Goal: Transaction & Acquisition: Purchase product/service

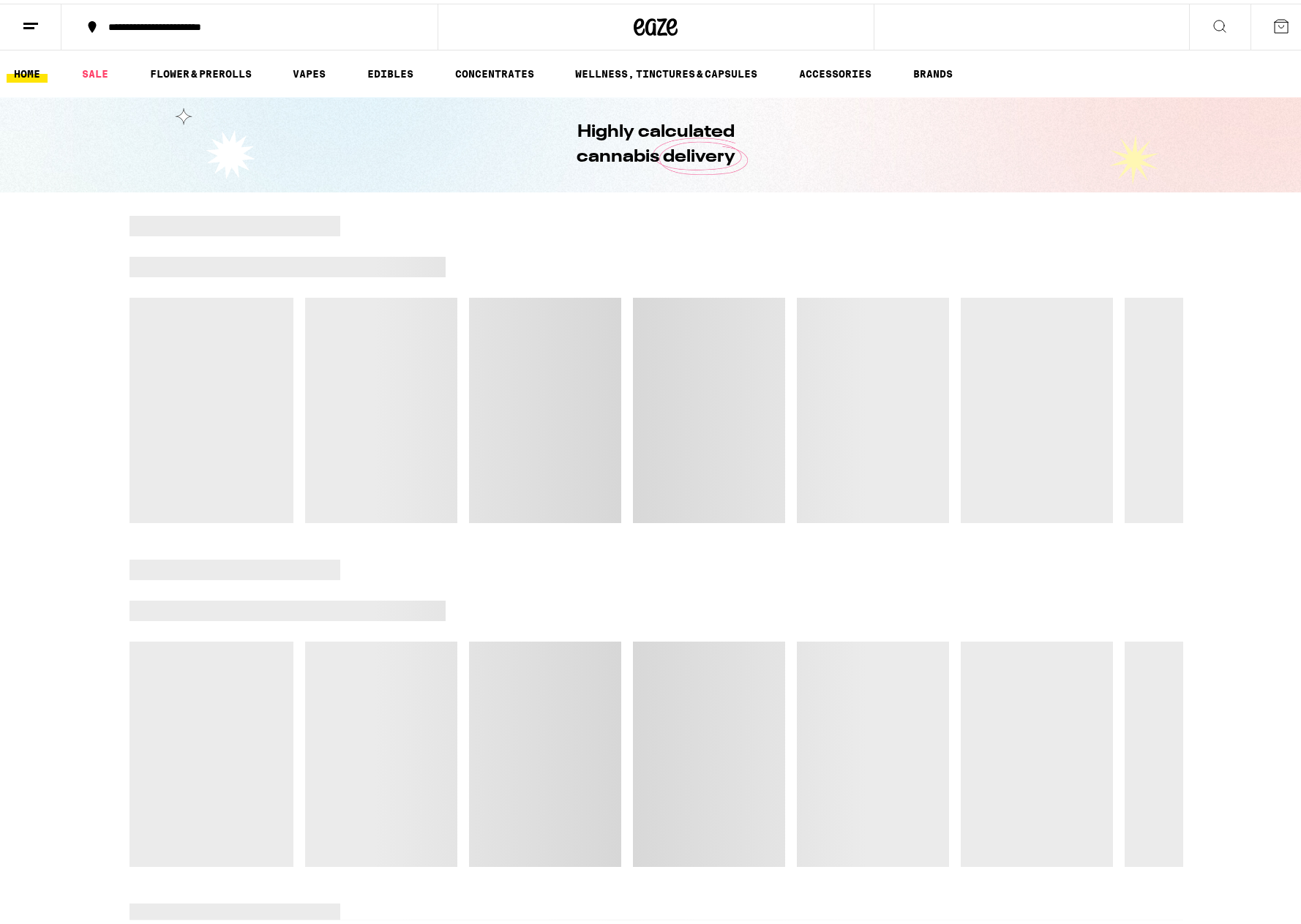
click at [25, 20] on line at bounding box center [31, 20] width 15 height 0
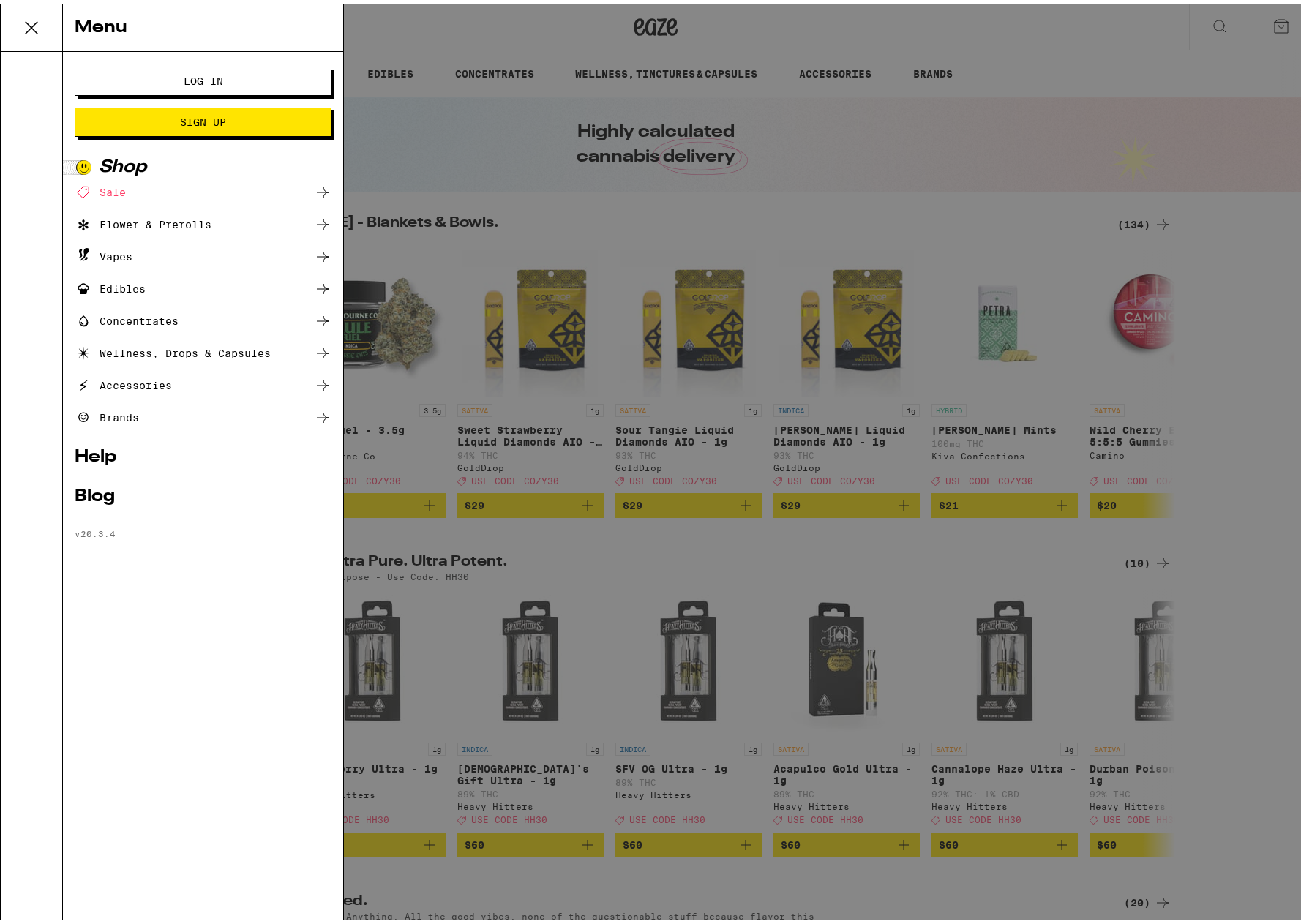
click at [243, 77] on span "Log In" at bounding box center [203, 77] width 138 height 10
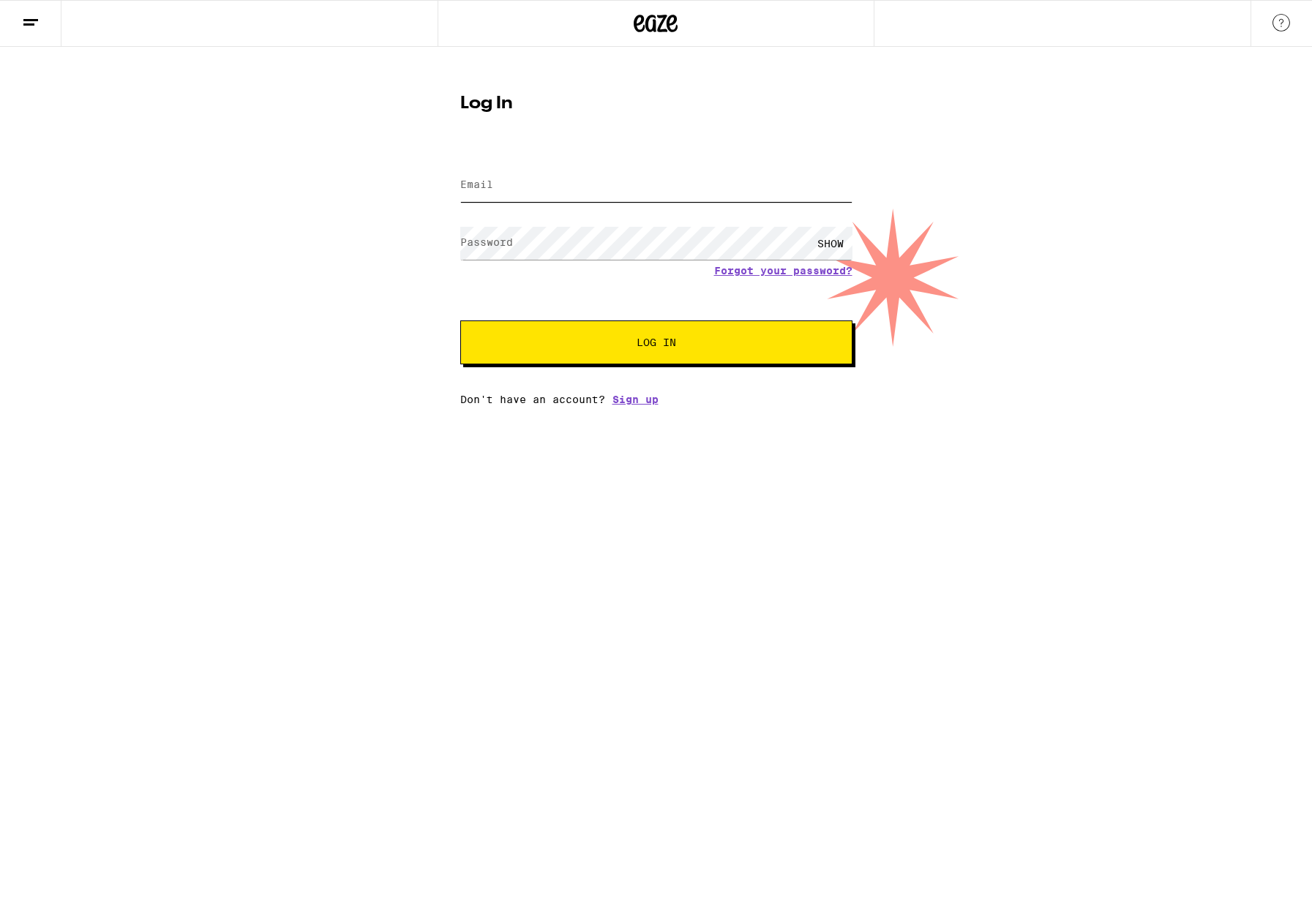
click at [529, 171] on input "Email" at bounding box center [656, 185] width 392 height 33
type input "[EMAIL_ADDRESS][PERSON_NAME][DOMAIN_NAME]"
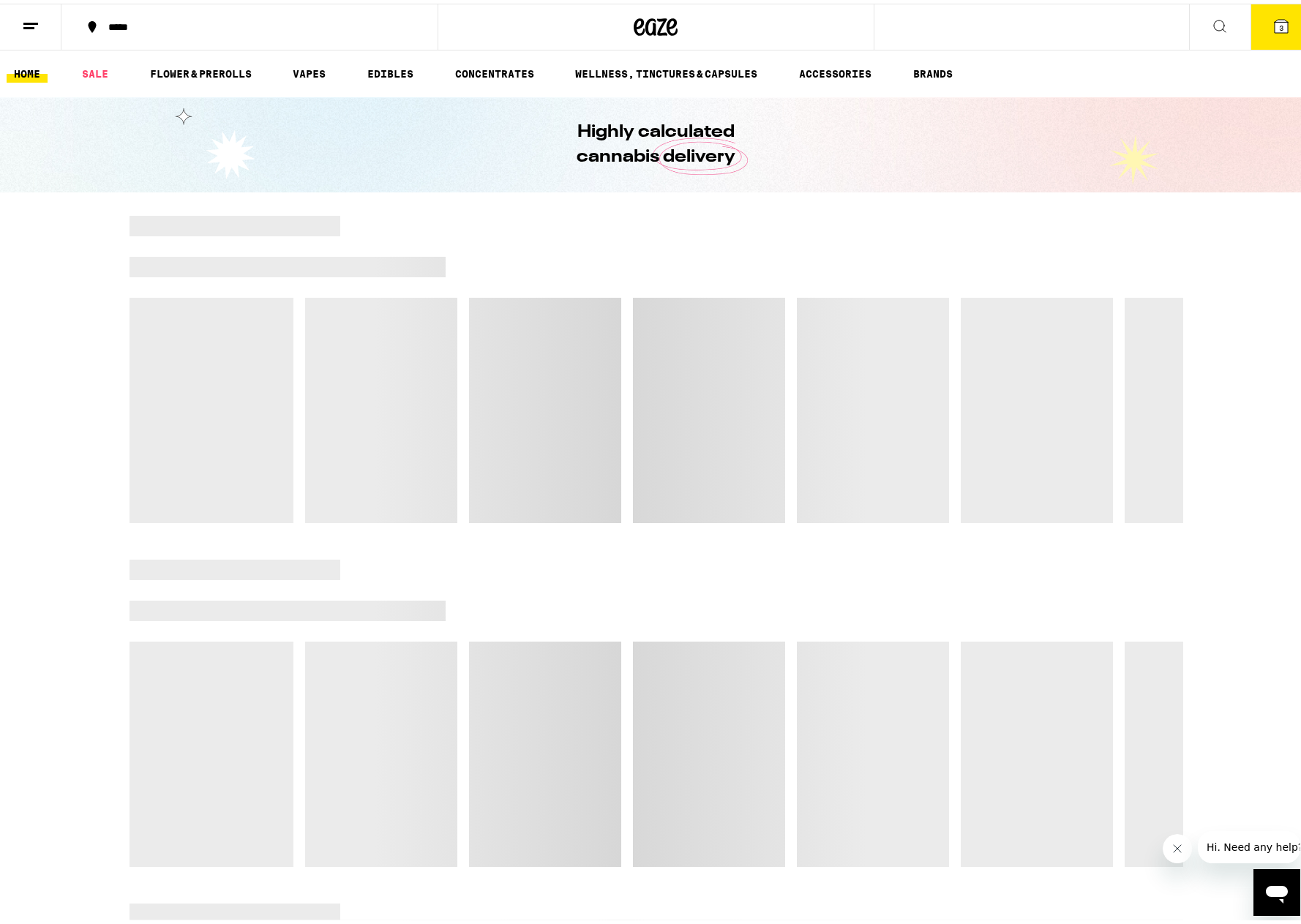
click at [1275, 18] on icon at bounding box center [1280, 22] width 13 height 13
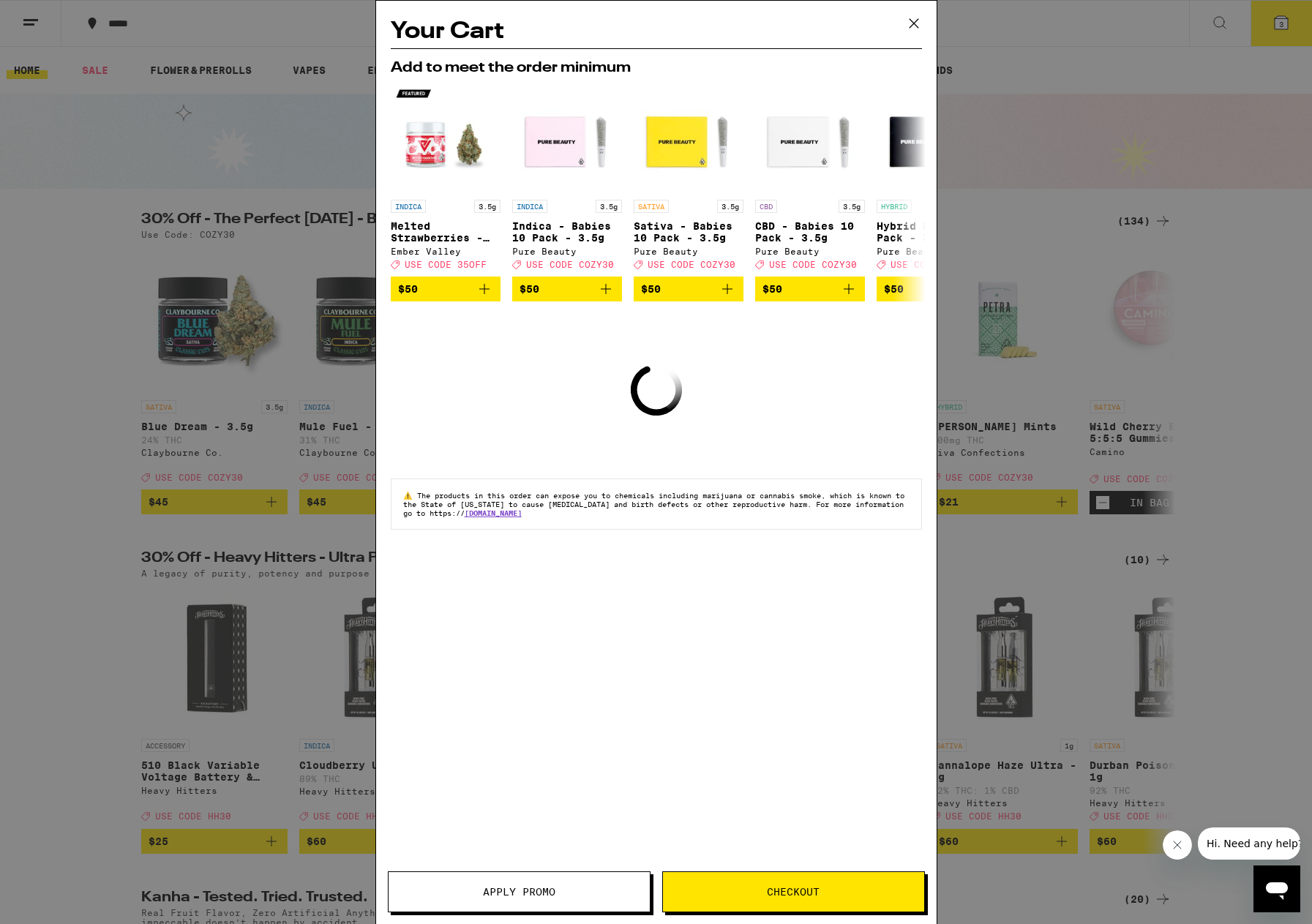
click at [802, 907] on button "Checkout" at bounding box center [793, 891] width 262 height 41
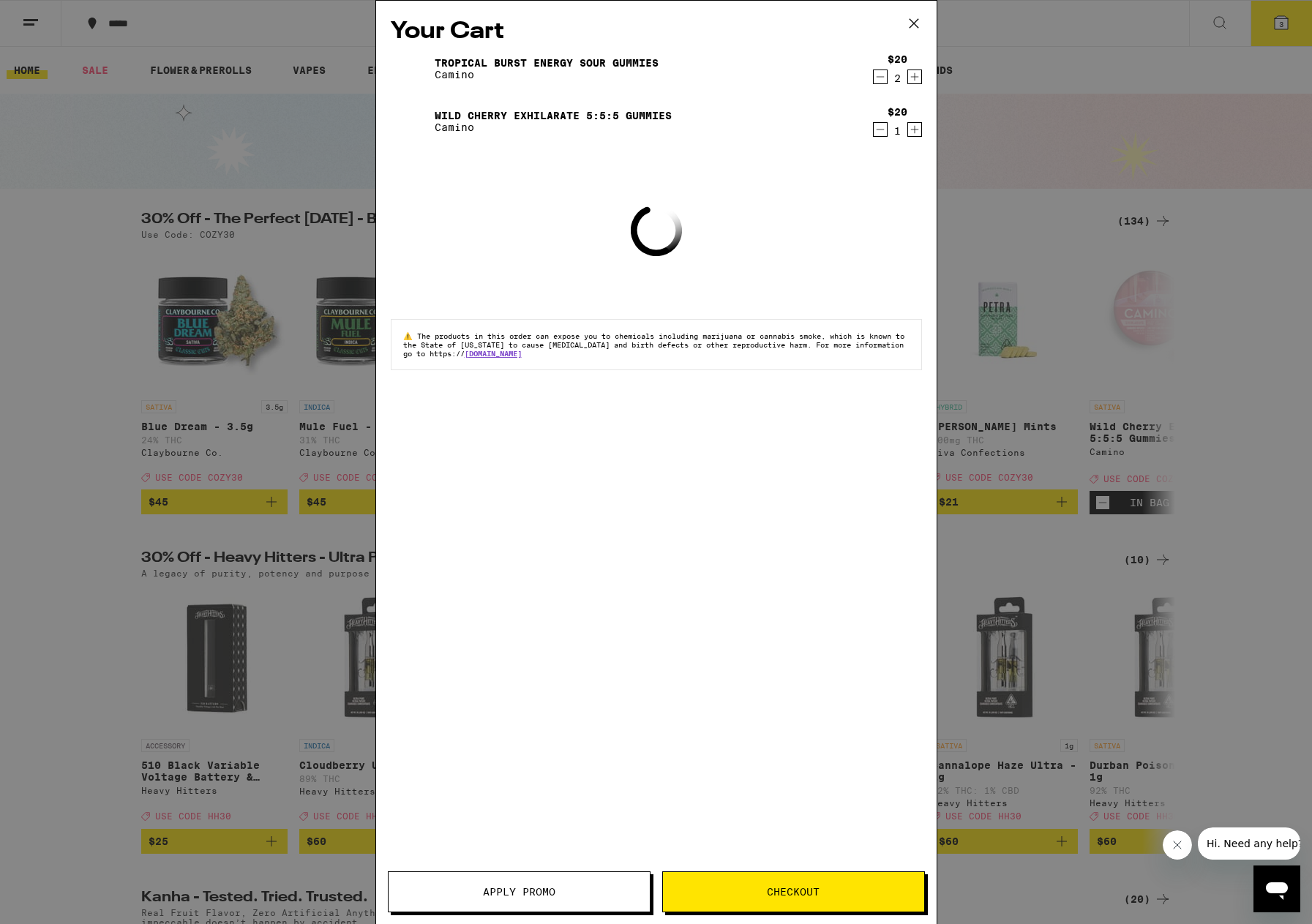
click at [913, 21] on icon at bounding box center [913, 24] width 22 height 22
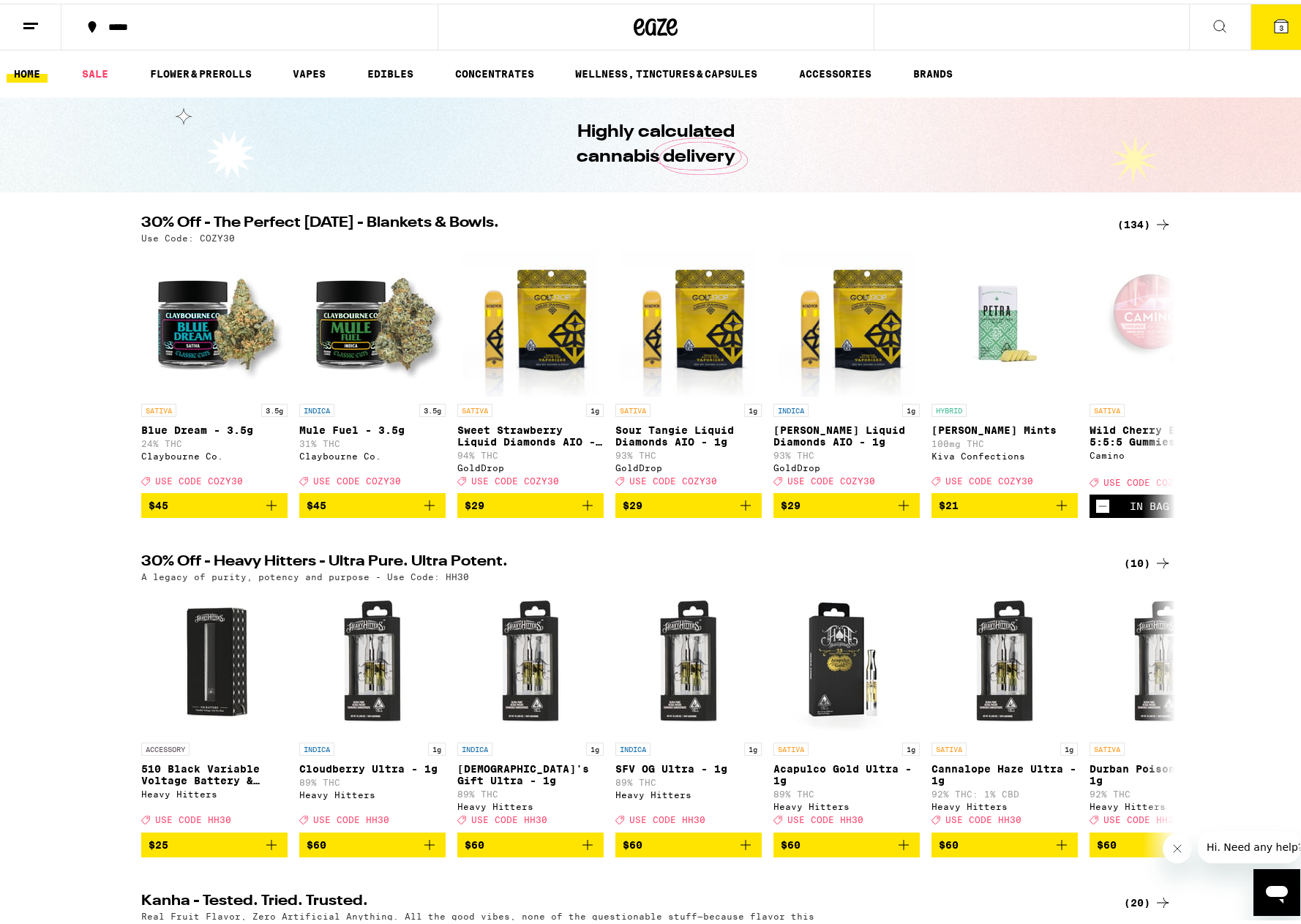
click at [1274, 26] on icon at bounding box center [1280, 22] width 13 height 13
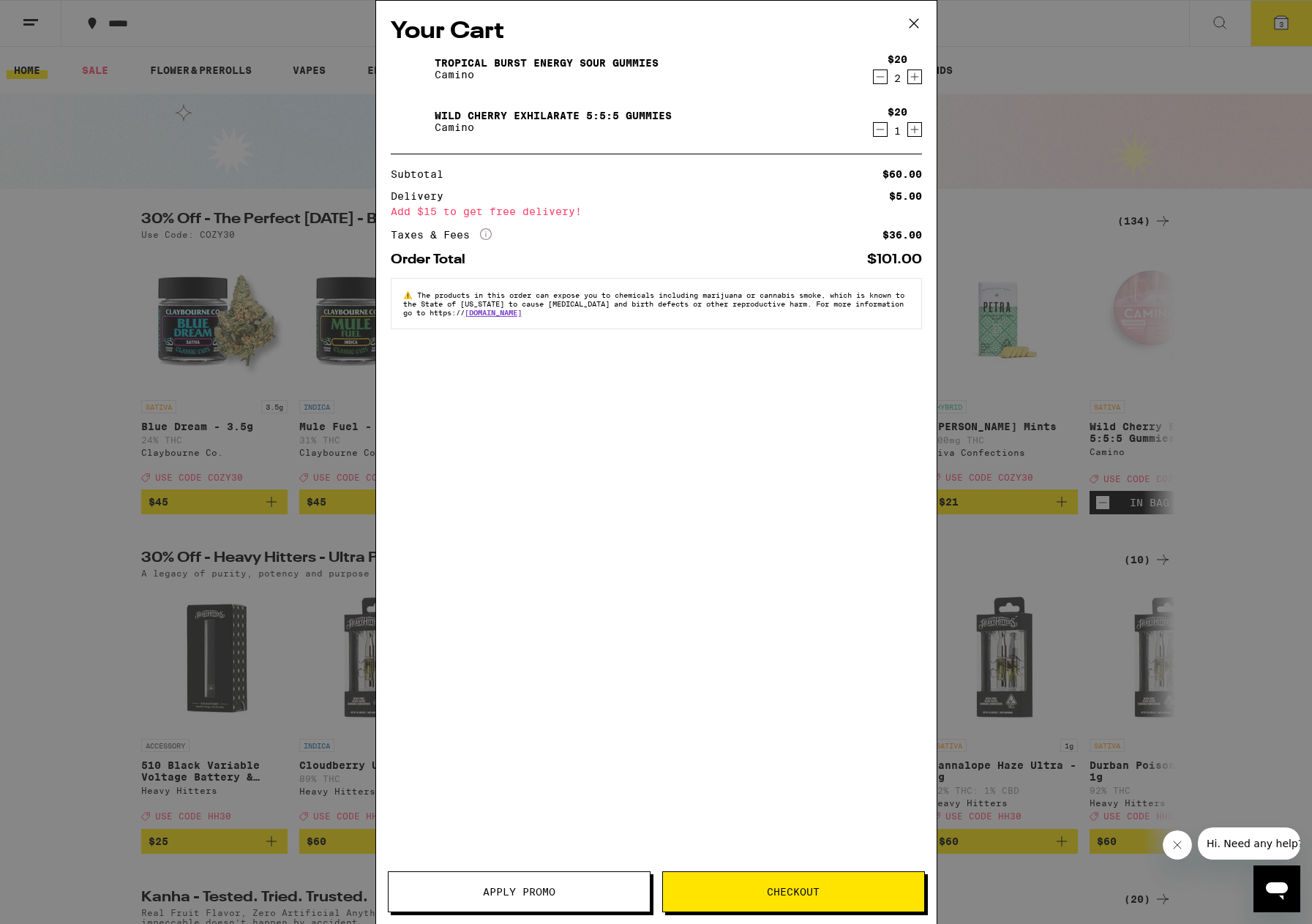
click at [916, 126] on icon "Increment" at bounding box center [913, 129] width 13 height 18
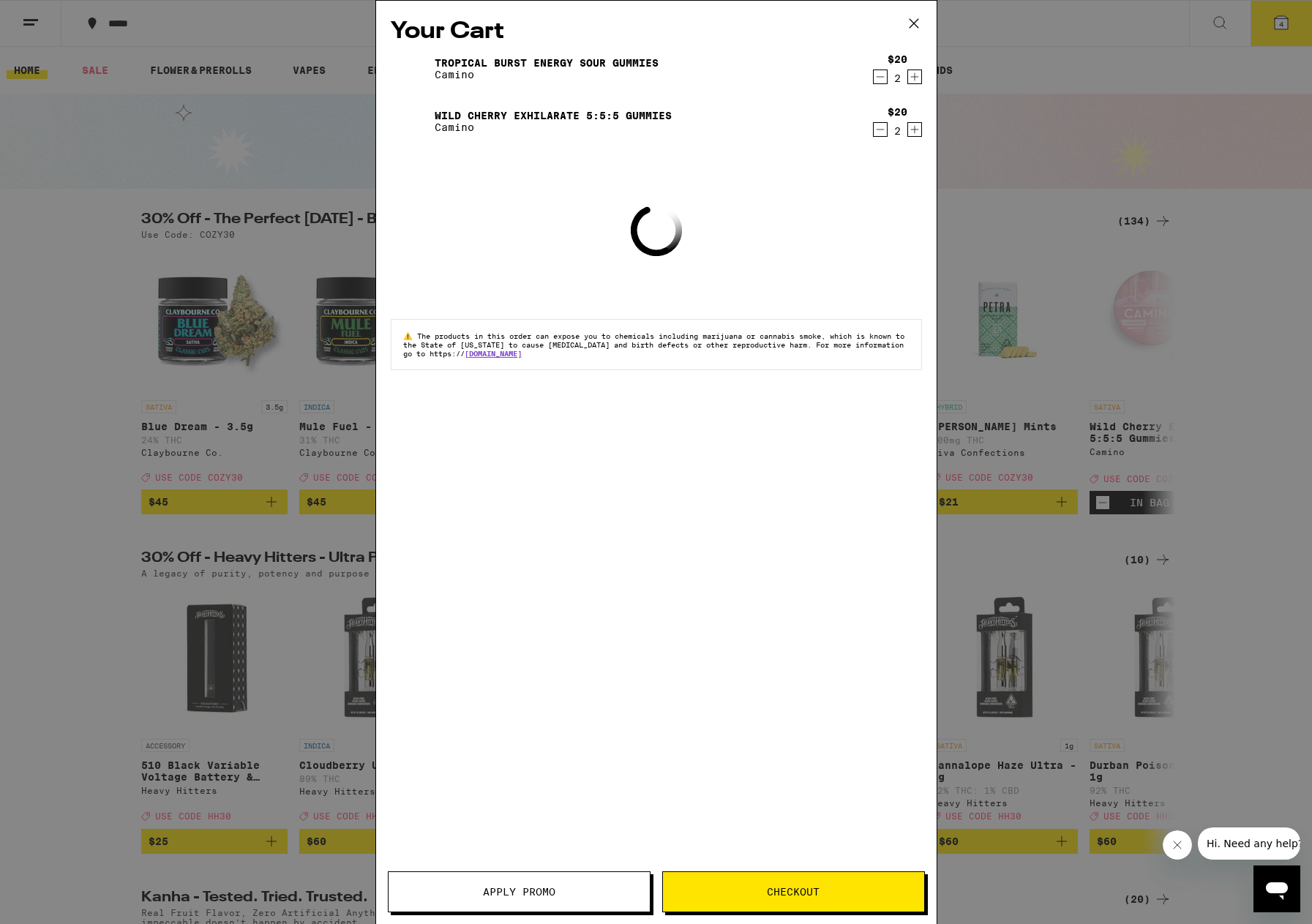
click at [577, 893] on span "Apply Promo" at bounding box center [519, 891] width 261 height 10
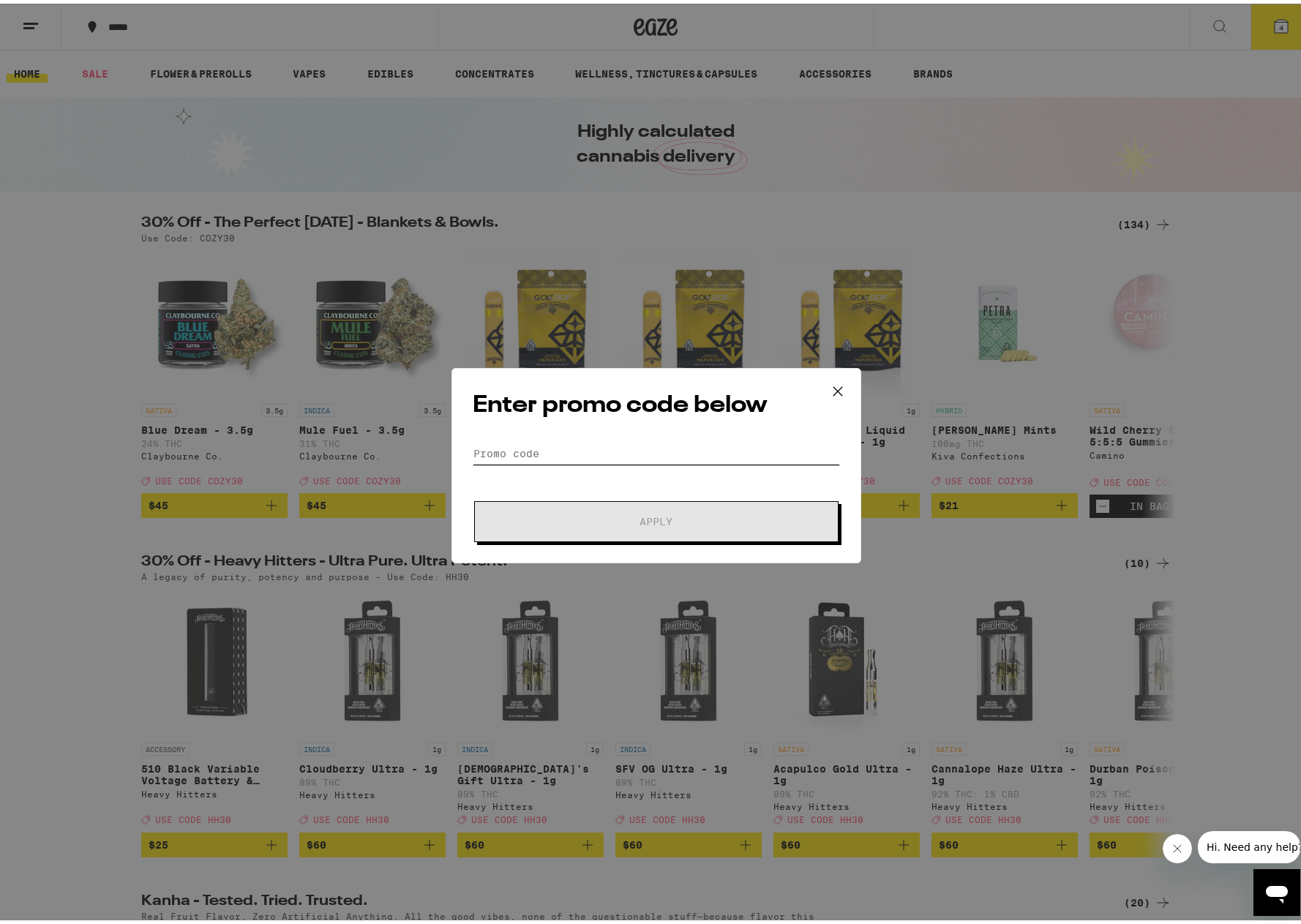
click at [635, 458] on input "Promo Code" at bounding box center [655, 450] width 367 height 22
click at [634, 458] on input "Promo Code" at bounding box center [655, 450] width 367 height 22
drag, startPoint x: 634, startPoint y: 458, endPoint x: 567, endPoint y: 440, distance: 69.4
click at [567, 440] on input "Promo Code" at bounding box center [655, 450] width 367 height 22
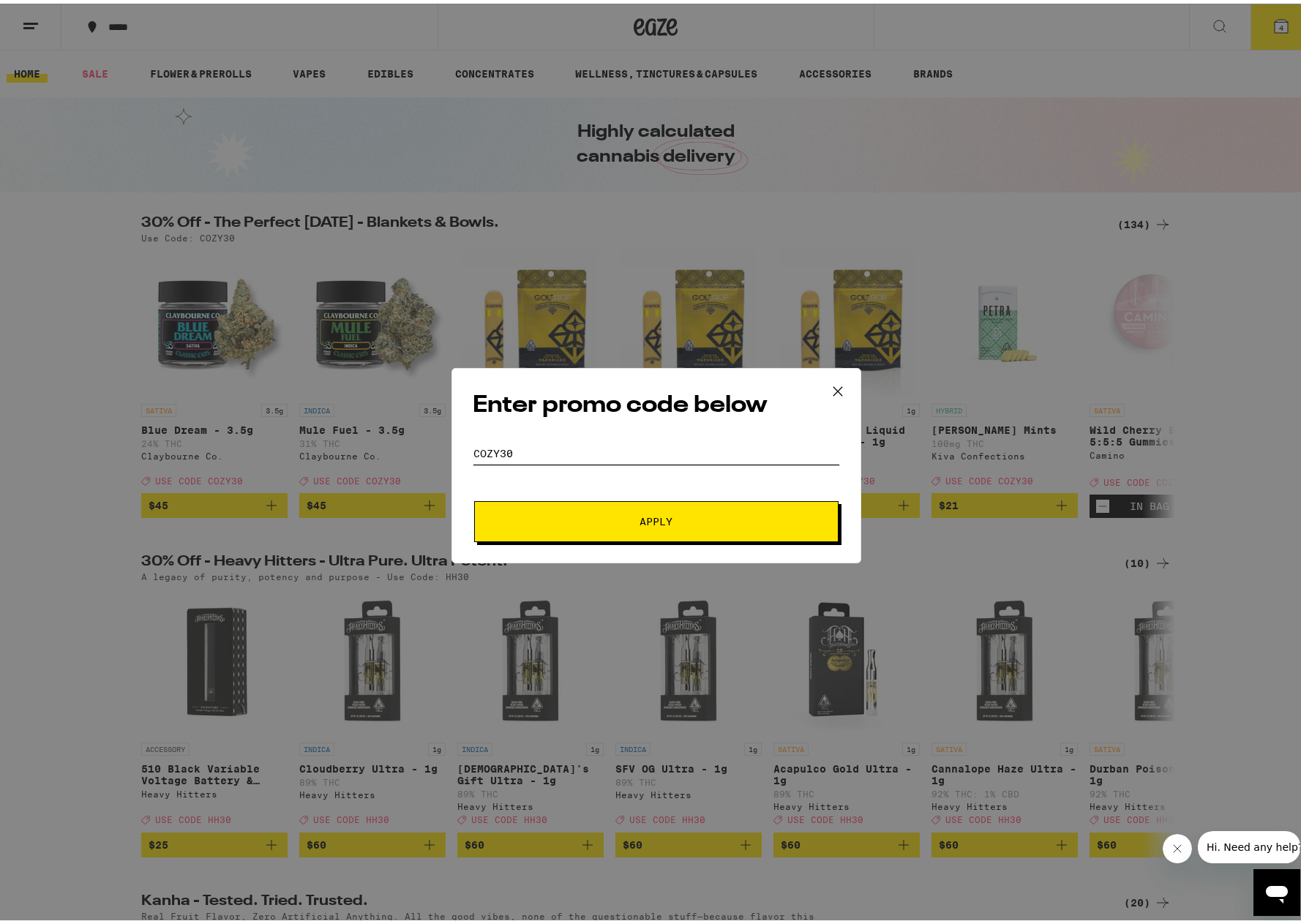
type input "COZY30"
click at [474, 497] on button "Apply" at bounding box center [656, 517] width 365 height 41
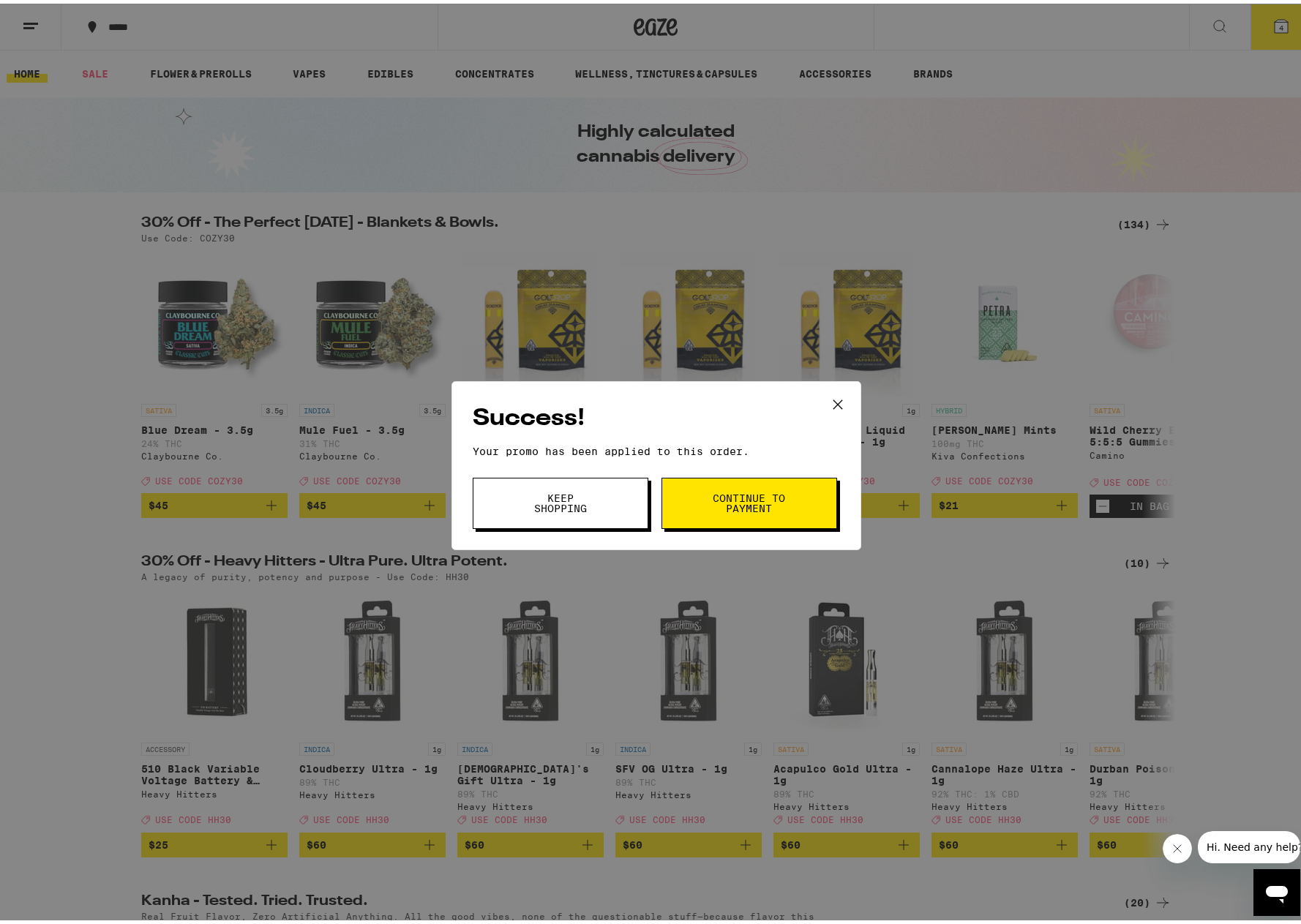
click at [765, 507] on span "Continue to payment" at bounding box center [748, 499] width 75 height 21
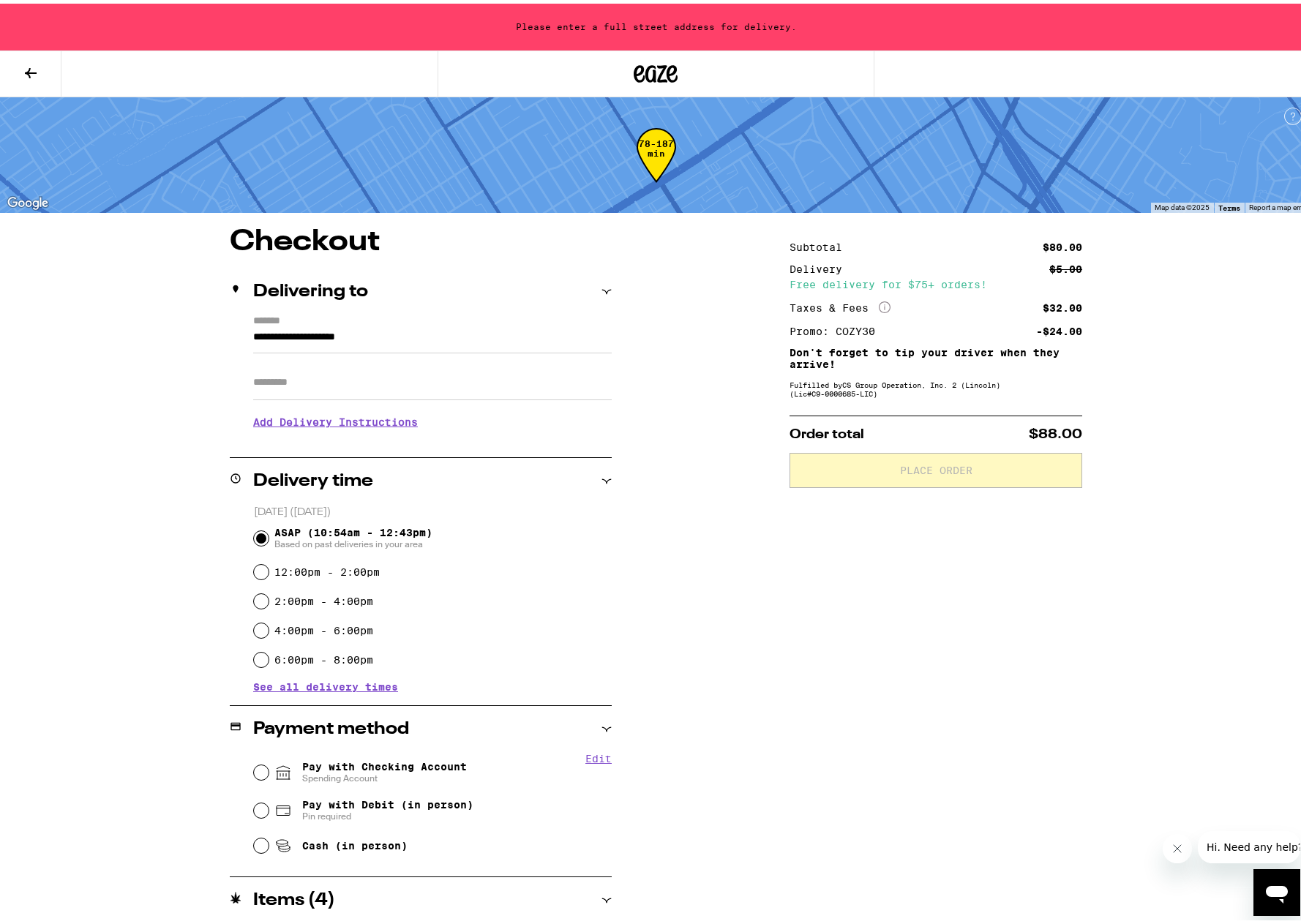
click at [417, 381] on input "Apt/Suite" at bounding box center [432, 379] width 359 height 35
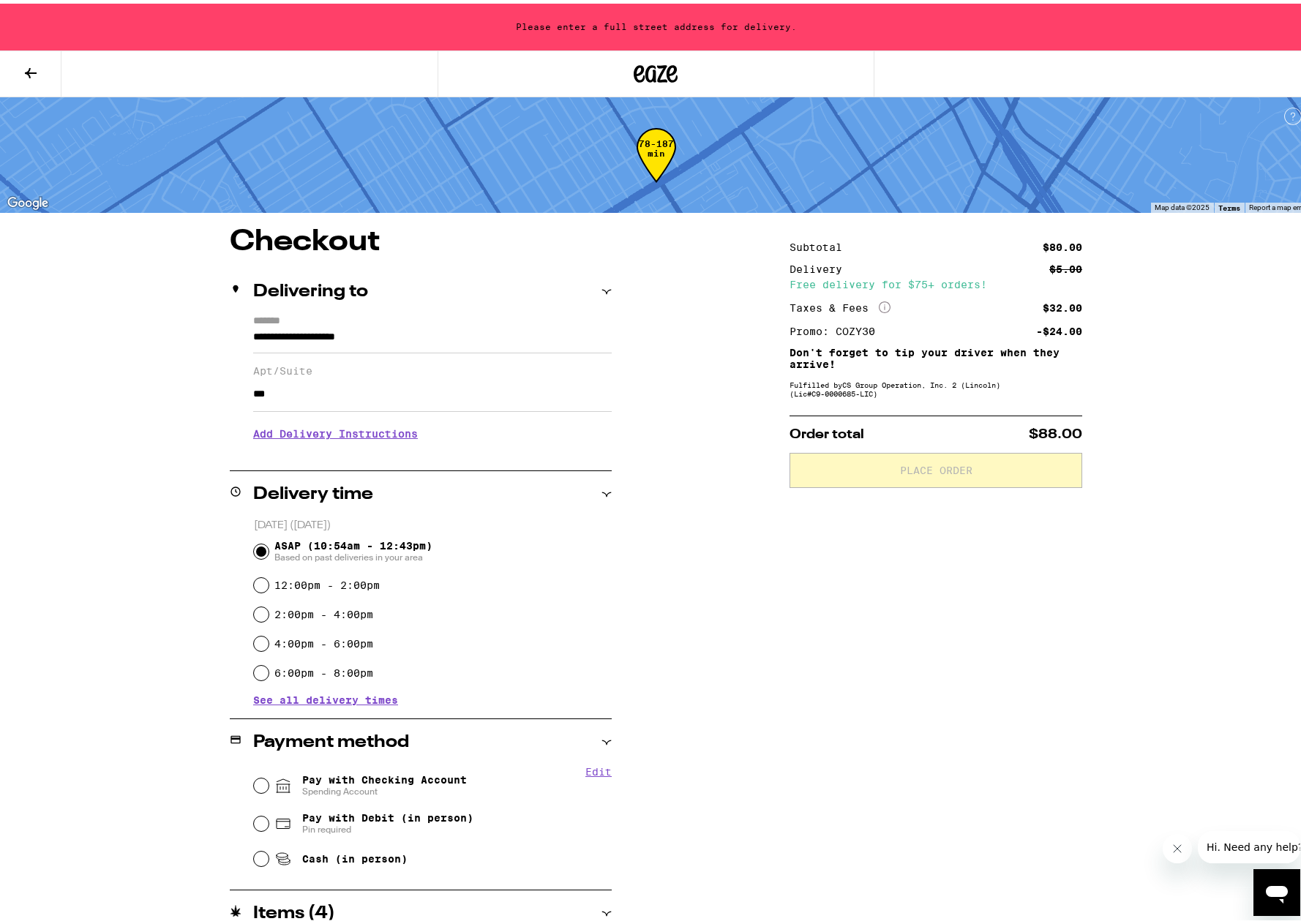
type input "***"
drag, startPoint x: 711, startPoint y: 468, endPoint x: 686, endPoint y: 483, distance: 29.2
click at [709, 468] on div "**********" at bounding box center [656, 631] width 1054 height 816
click at [373, 438] on h3 "Add Delivery Instructions" at bounding box center [432, 430] width 359 height 34
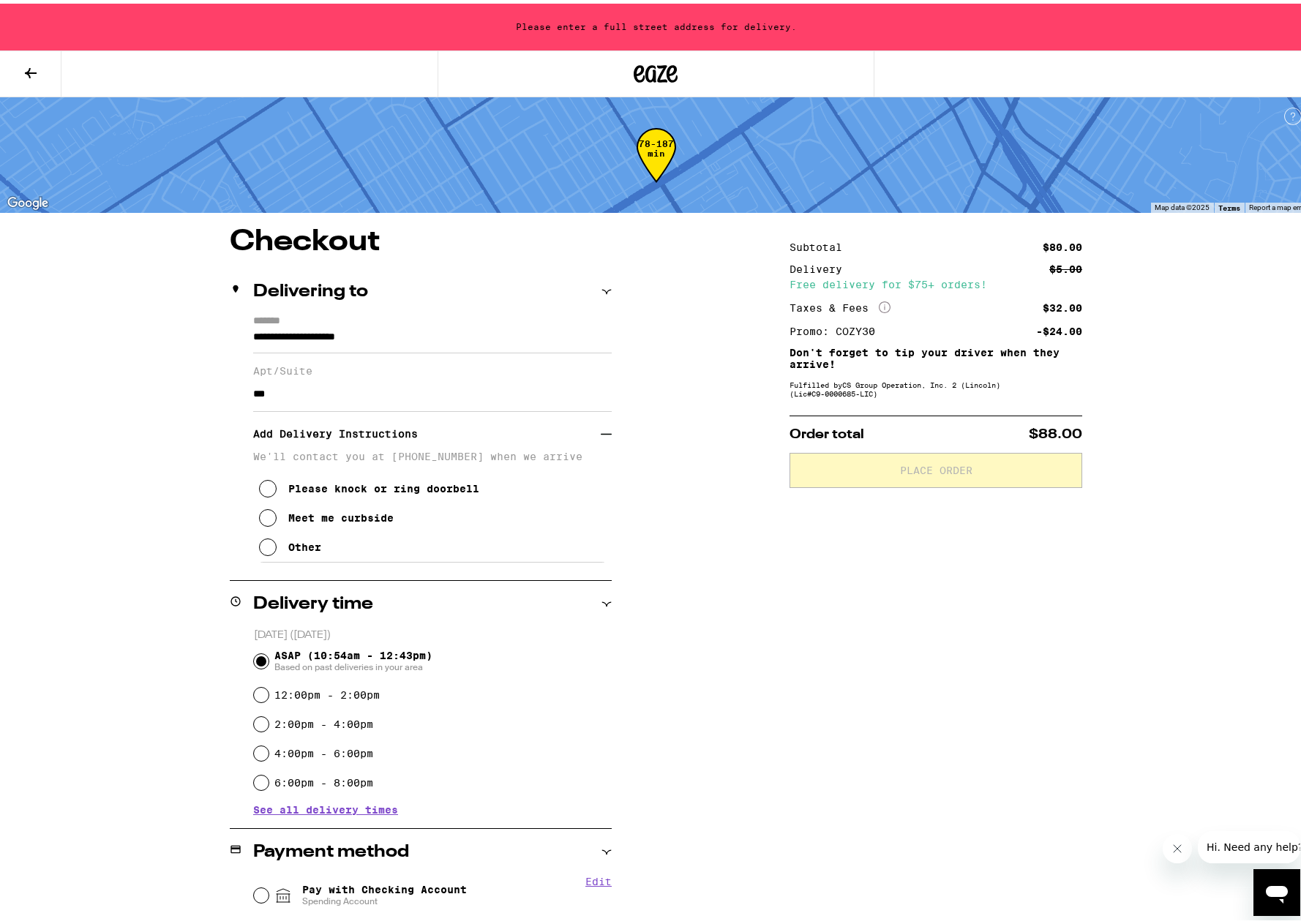
click at [311, 549] on div "Other" at bounding box center [304, 543] width 33 height 12
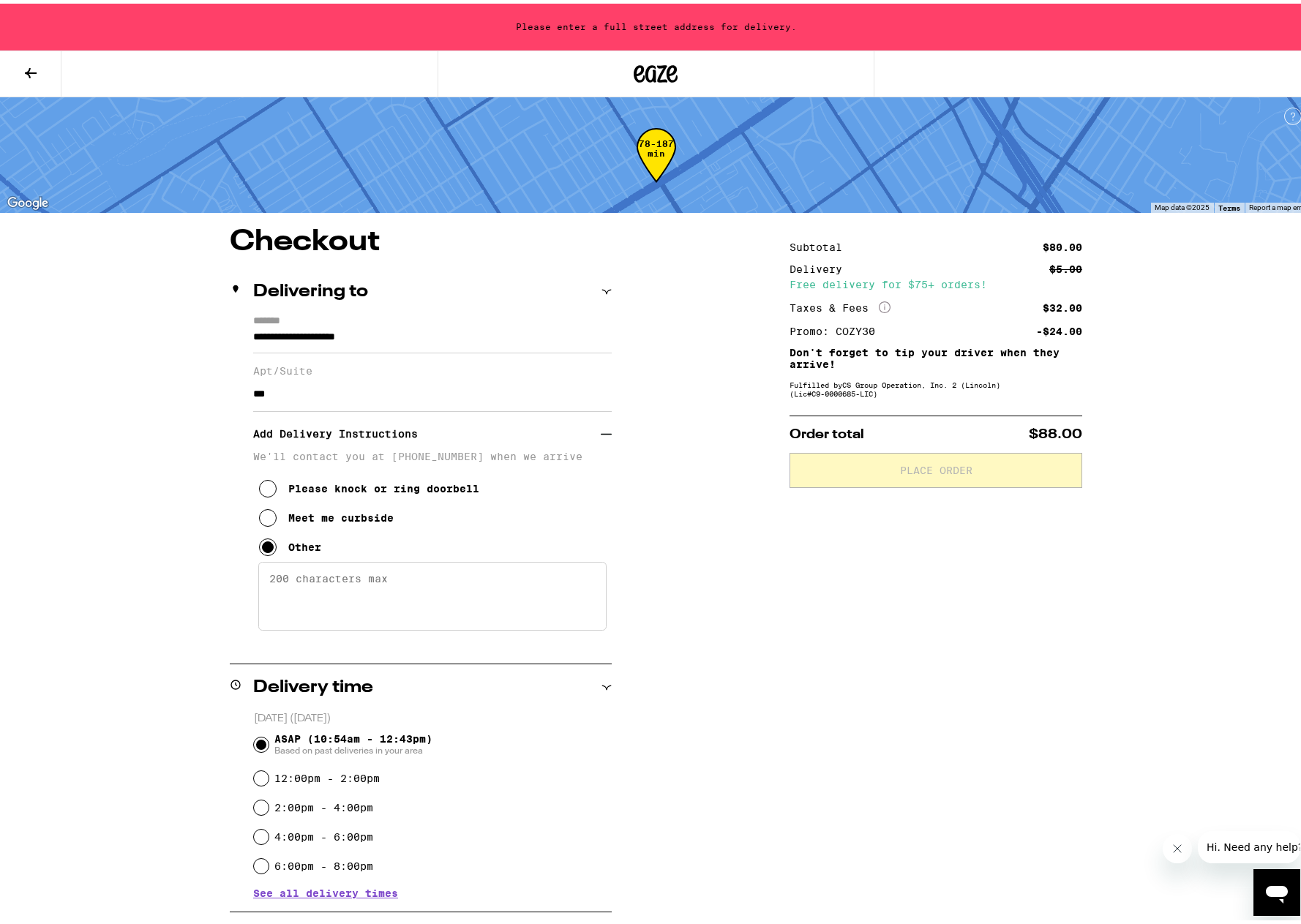
click at [353, 593] on textarea "Enter any other delivery instructions you want driver to know" at bounding box center [432, 592] width 348 height 69
type textarea "r"
type textarea "U"
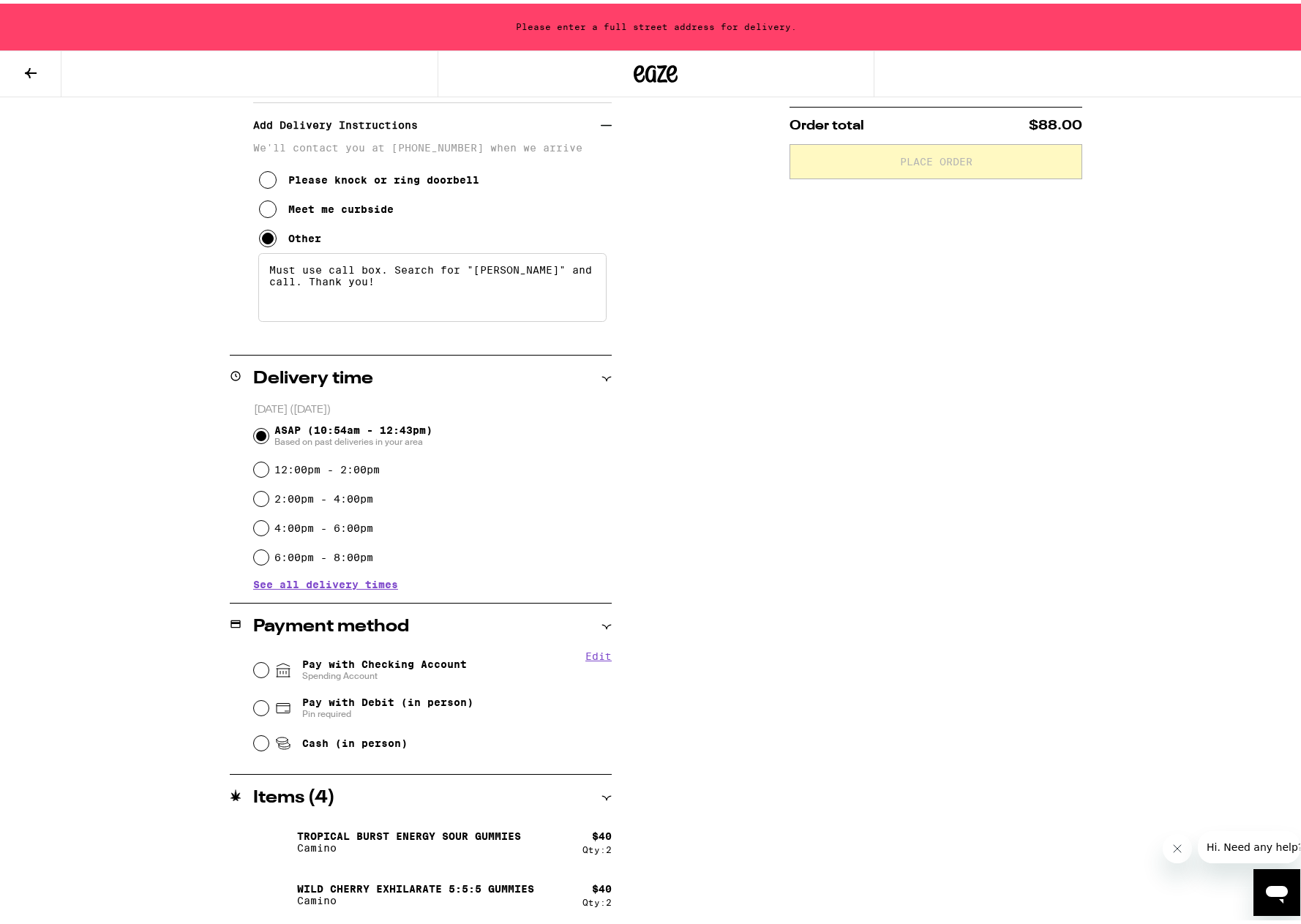
type textarea "Must use call box. Search for "[PERSON_NAME]" and call. Thank you!"
click at [342, 558] on label "6:00pm - 8:00pm" at bounding box center [323, 553] width 98 height 12
click at [268, 558] on input "6:00pm - 8:00pm" at bounding box center [260, 553] width 15 height 15
radio input "true"
click at [348, 528] on label "4:00pm - 6:00pm" at bounding box center [323, 525] width 98 height 12
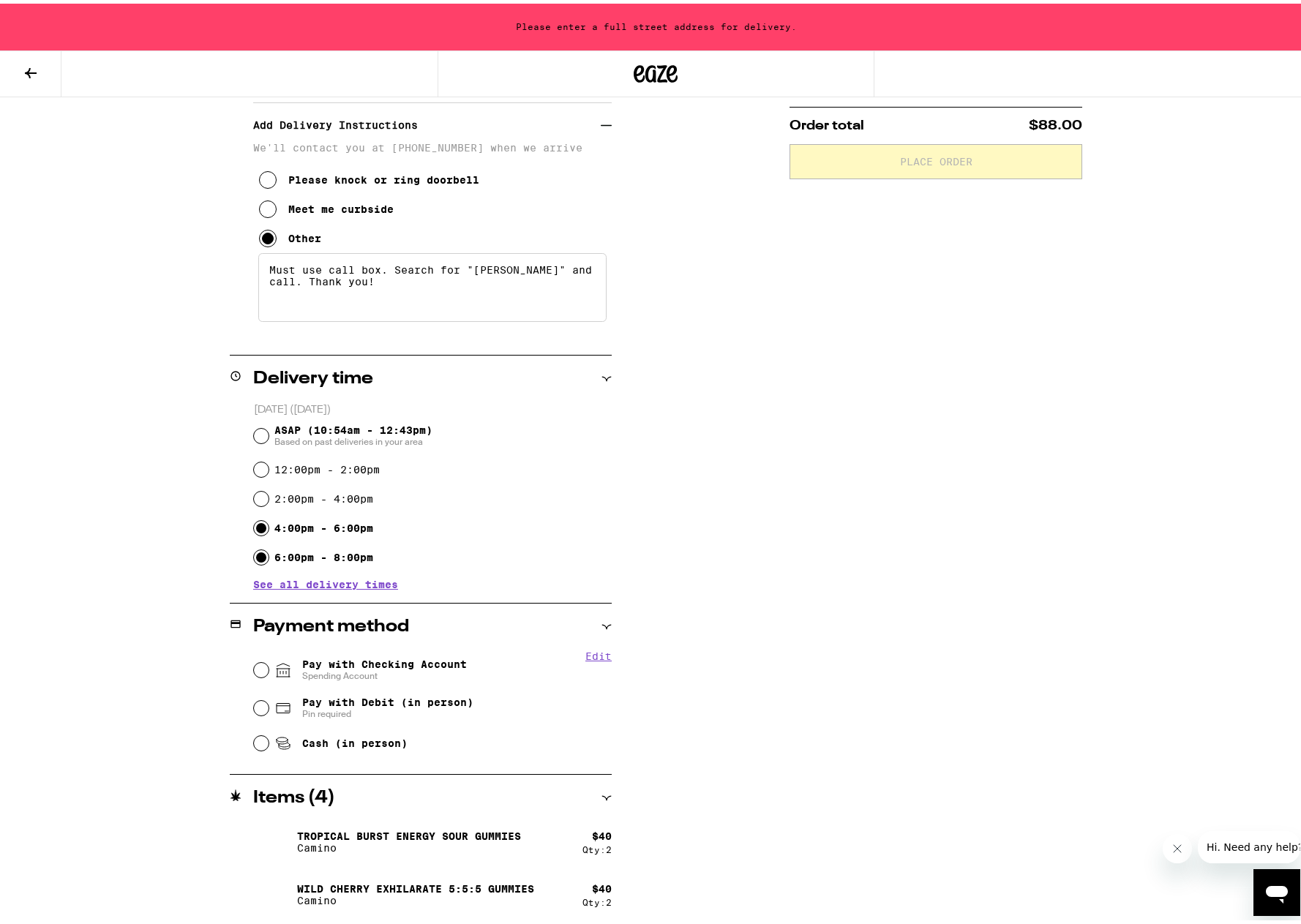
click at [268, 528] on input "4:00pm - 6:00pm" at bounding box center [260, 524] width 15 height 15
radio input "true"
click at [345, 740] on span "Cash (in person)" at bounding box center [355, 739] width 105 height 12
click at [268, 740] on input "Cash (in person)" at bounding box center [260, 739] width 15 height 15
radio input "true"
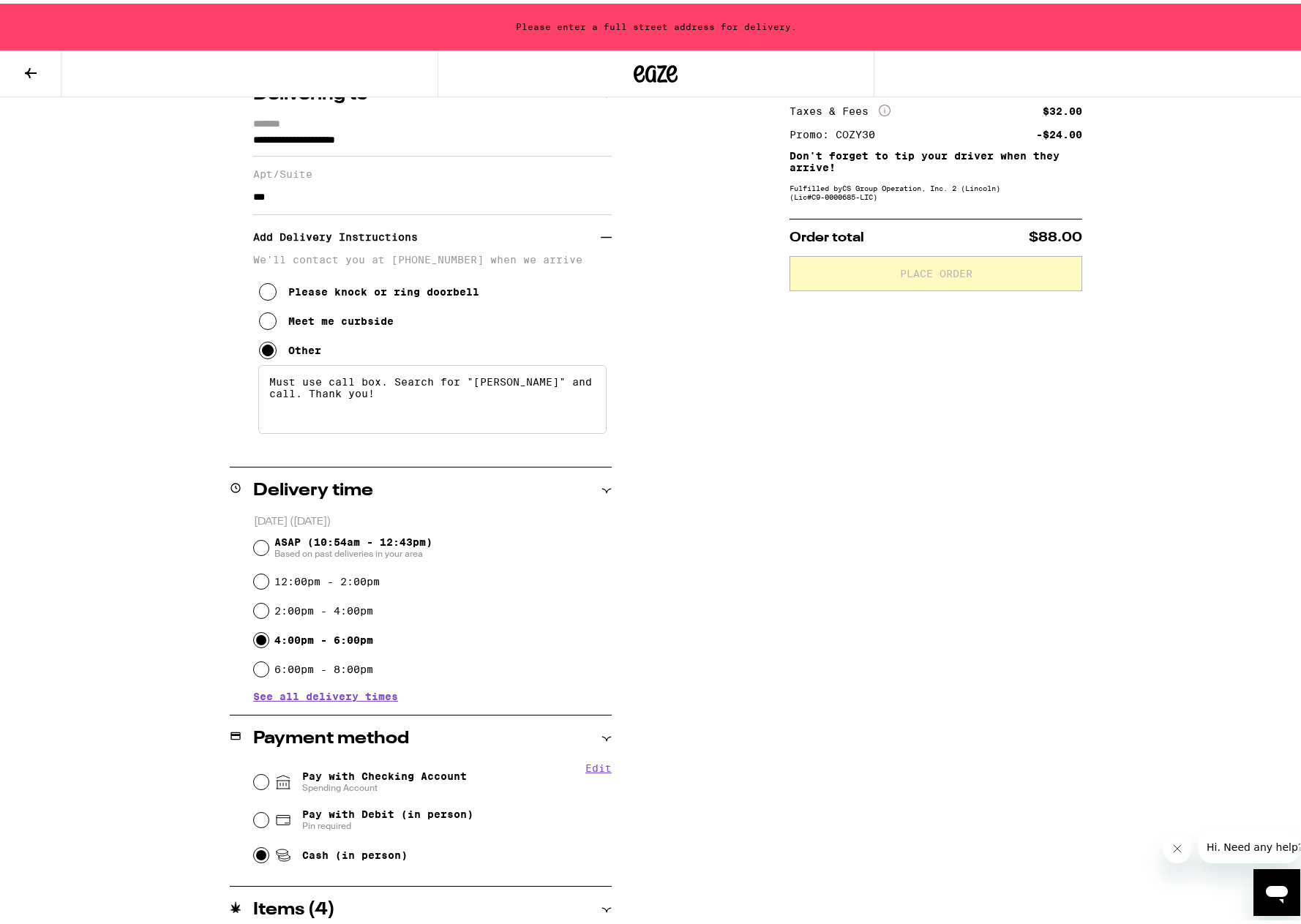
scroll to position [0, 0]
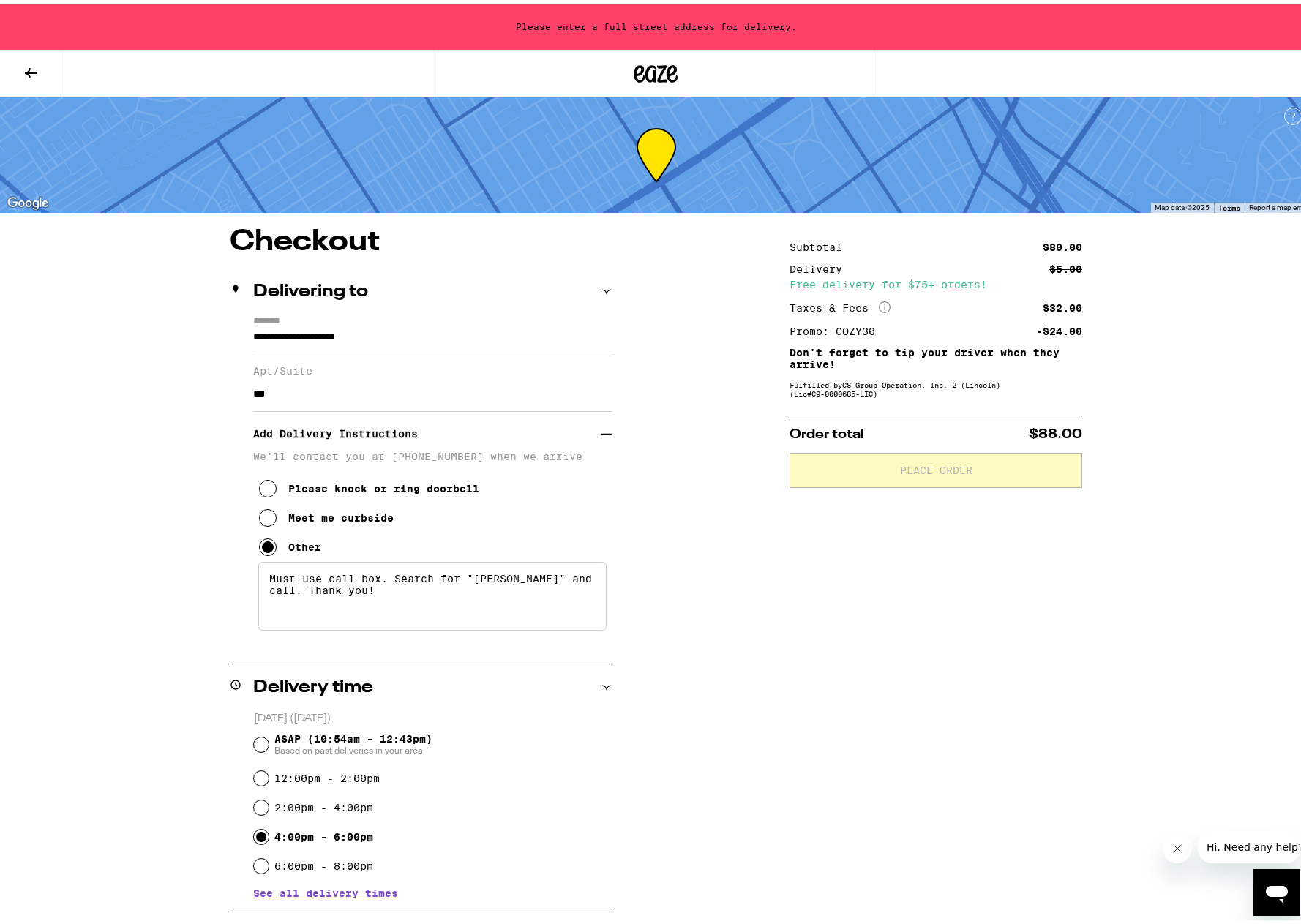
click at [444, 342] on input "**********" at bounding box center [432, 337] width 359 height 25
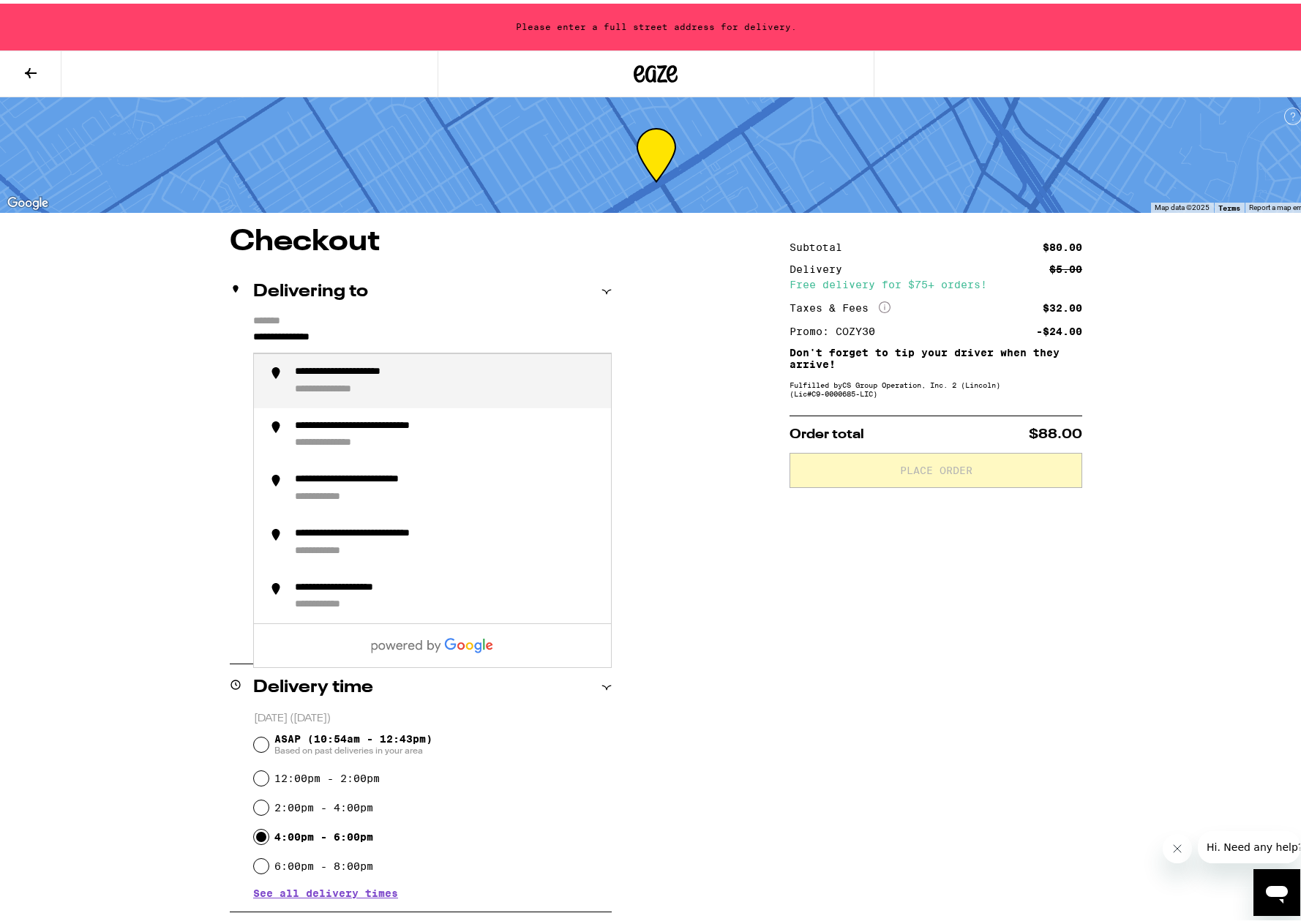
type input "**********"
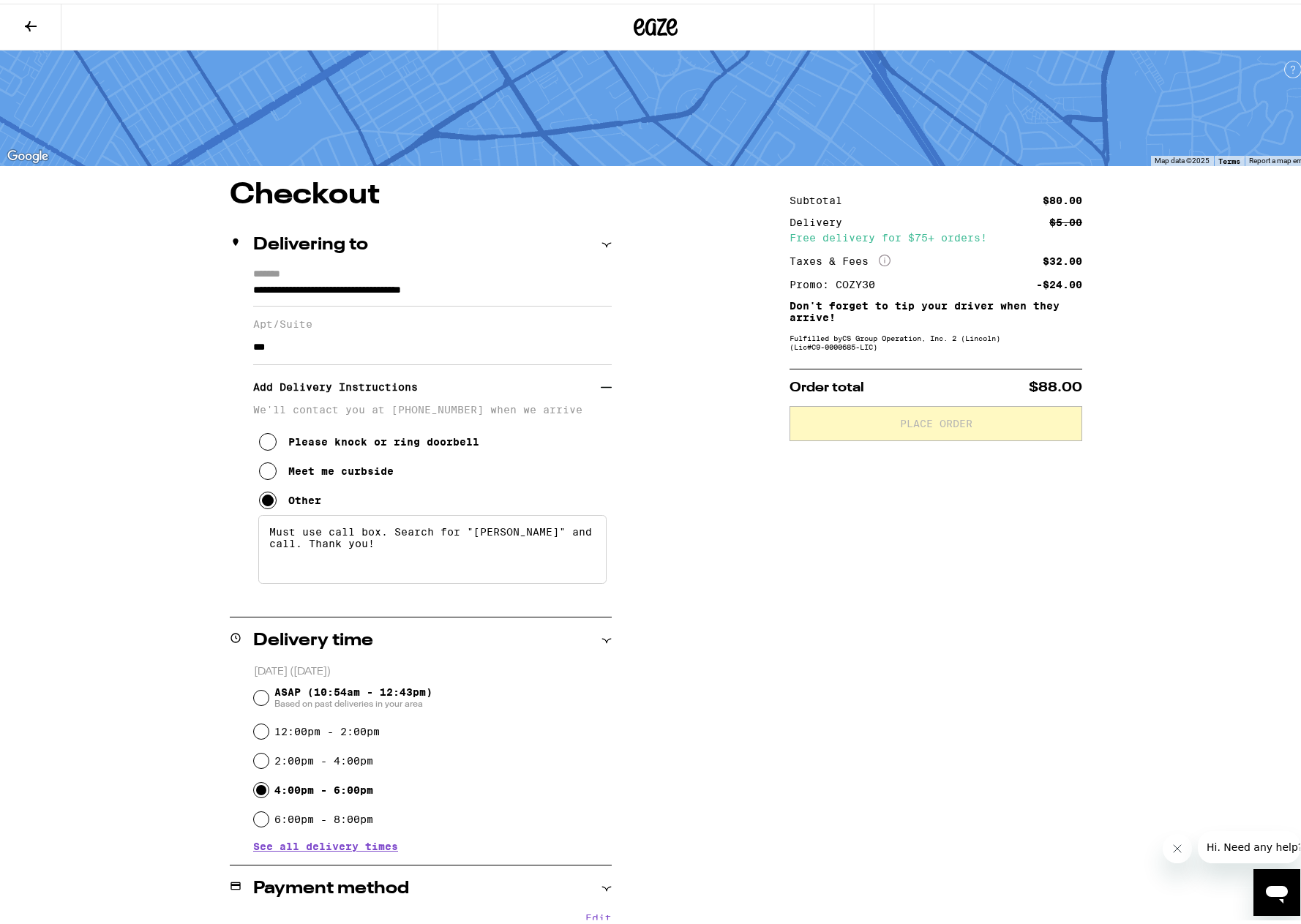
click at [749, 547] on div "**********" at bounding box center [656, 681] width 1054 height 1008
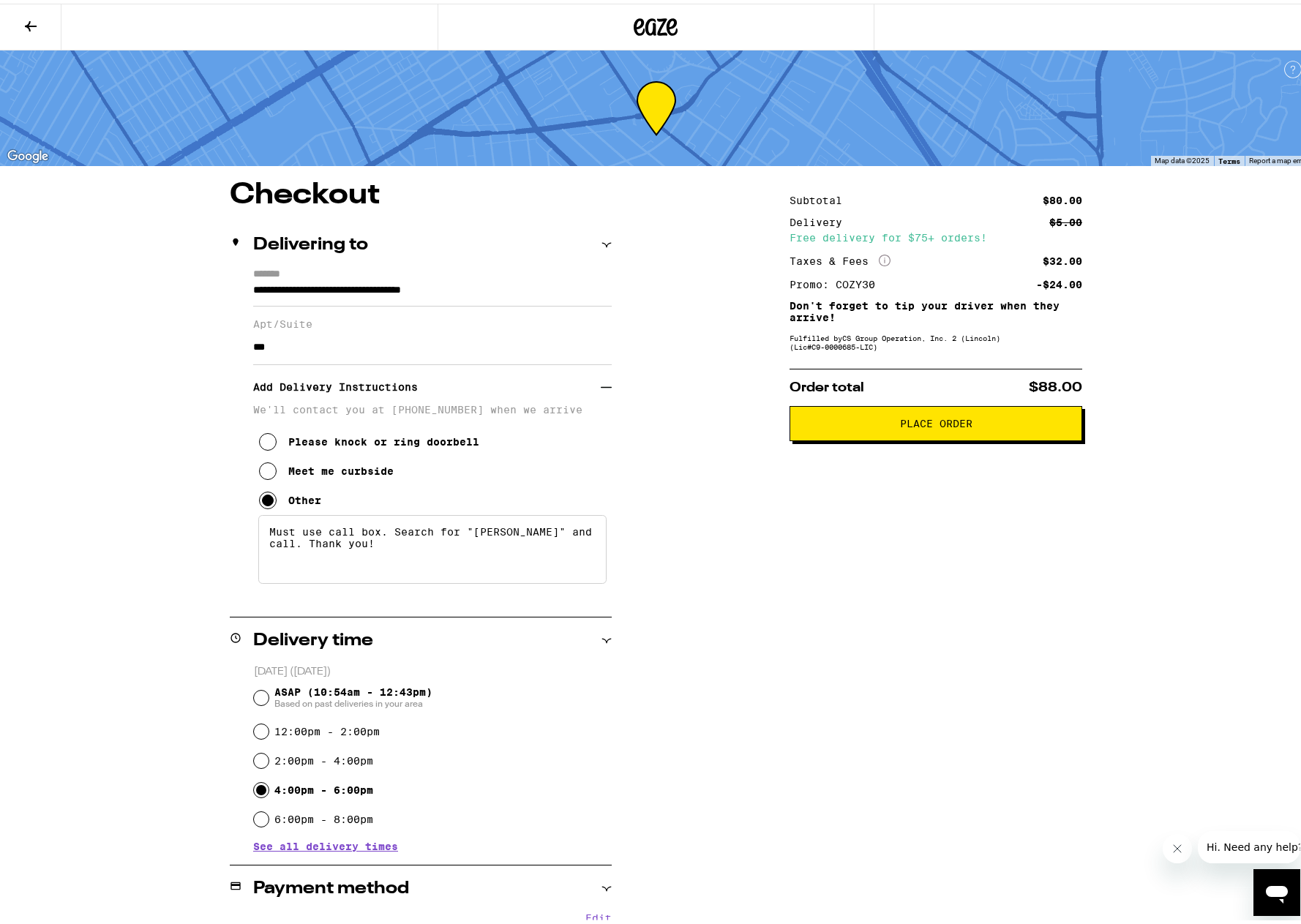
click at [486, 354] on input "***" at bounding box center [432, 343] width 359 height 35
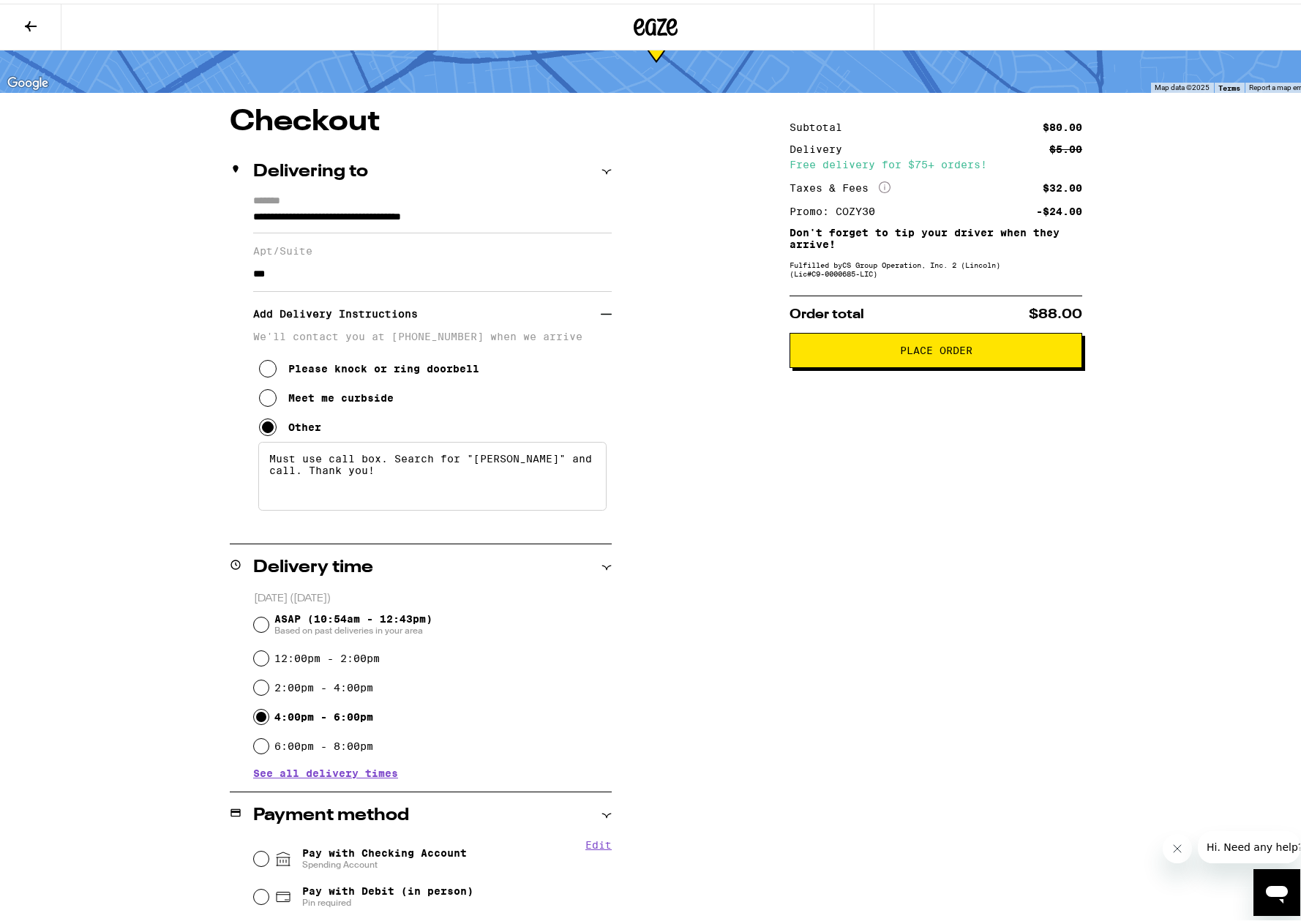
click at [355, 656] on label "12:00pm - 2:00pm" at bounding box center [327, 655] width 105 height 12
click at [268, 656] on input "12:00pm - 2:00pm" at bounding box center [260, 654] width 15 height 15
radio input "true"
click at [320, 687] on label "2:00pm - 4:00pm" at bounding box center [323, 684] width 98 height 12
click at [268, 687] on input "2:00pm - 4:00pm" at bounding box center [260, 684] width 15 height 15
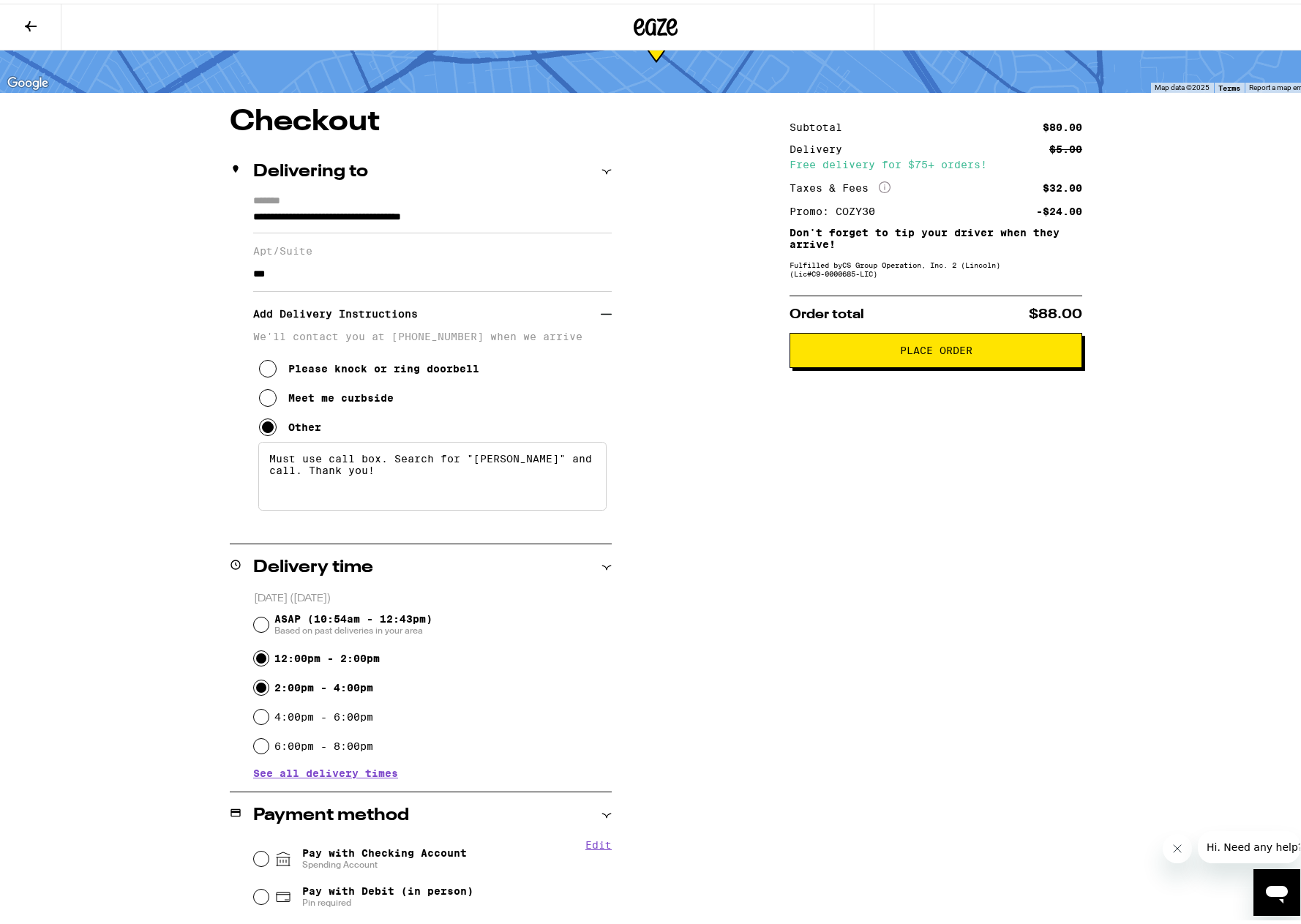
radio input "true"
click at [948, 350] on span "Place Order" at bounding box center [935, 347] width 73 height 10
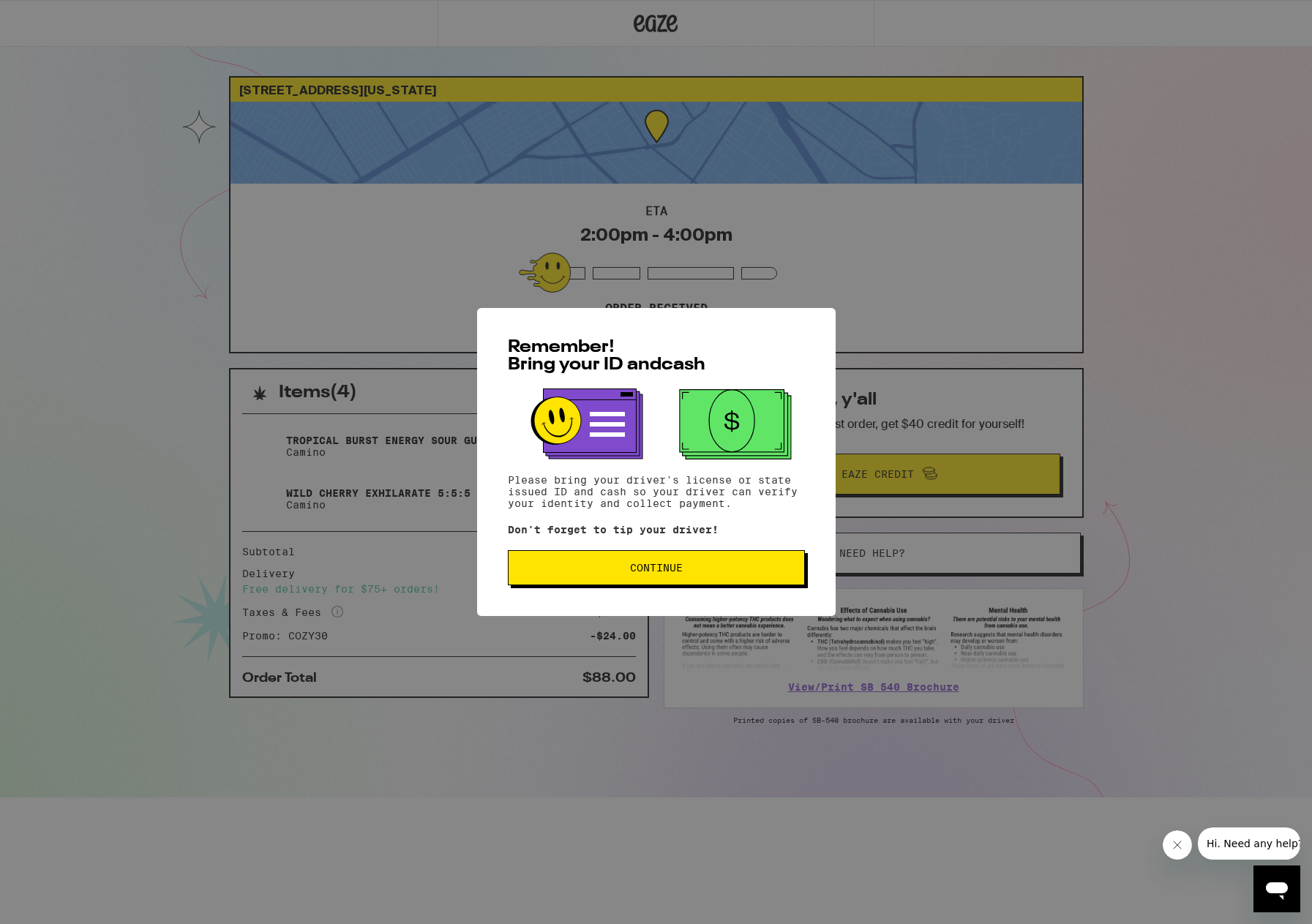
click at [717, 572] on span "Continue" at bounding box center [656, 567] width 272 height 10
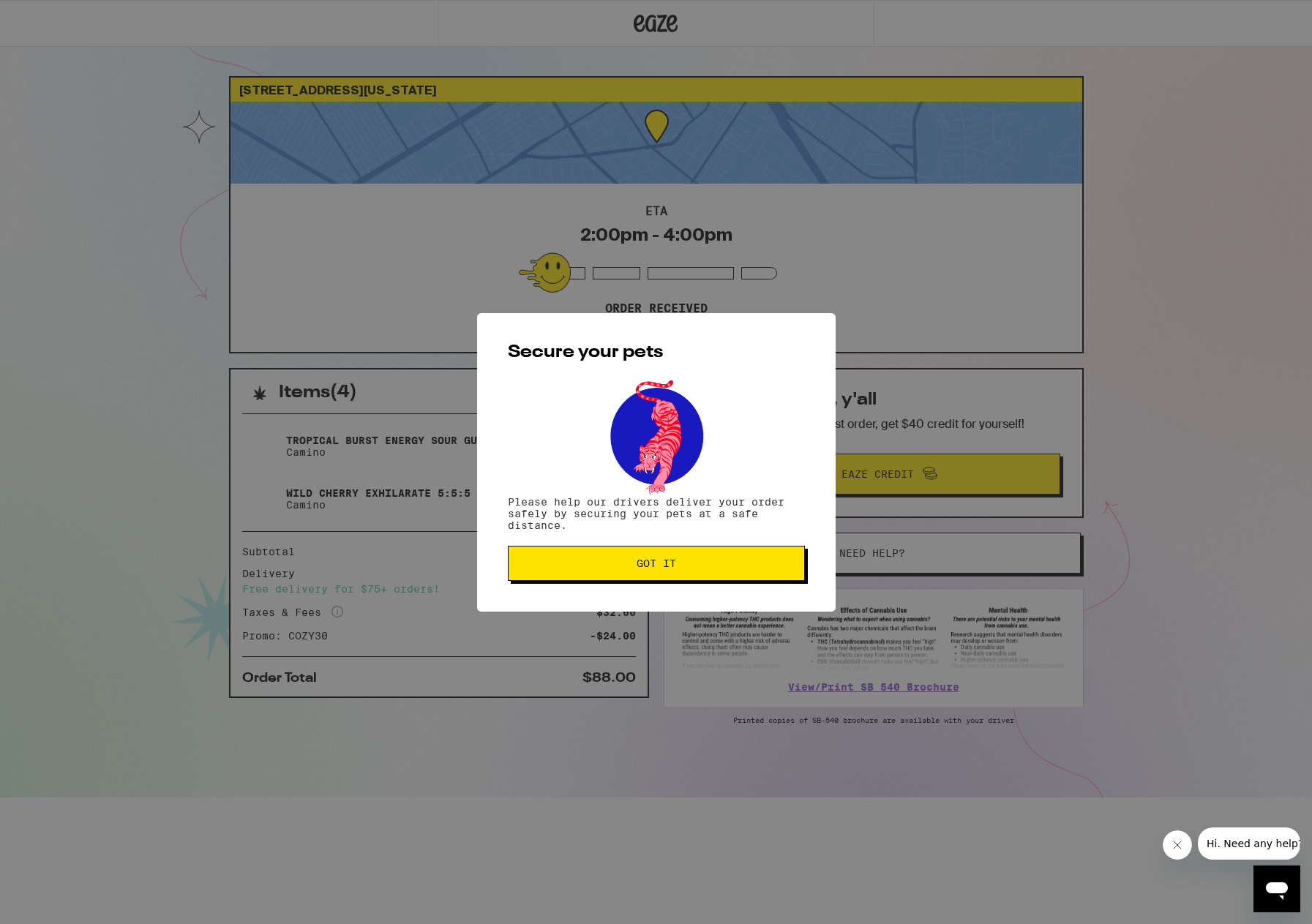
click at [714, 567] on span "Got it" at bounding box center [656, 563] width 272 height 10
